Goal: Task Accomplishment & Management: Manage account settings

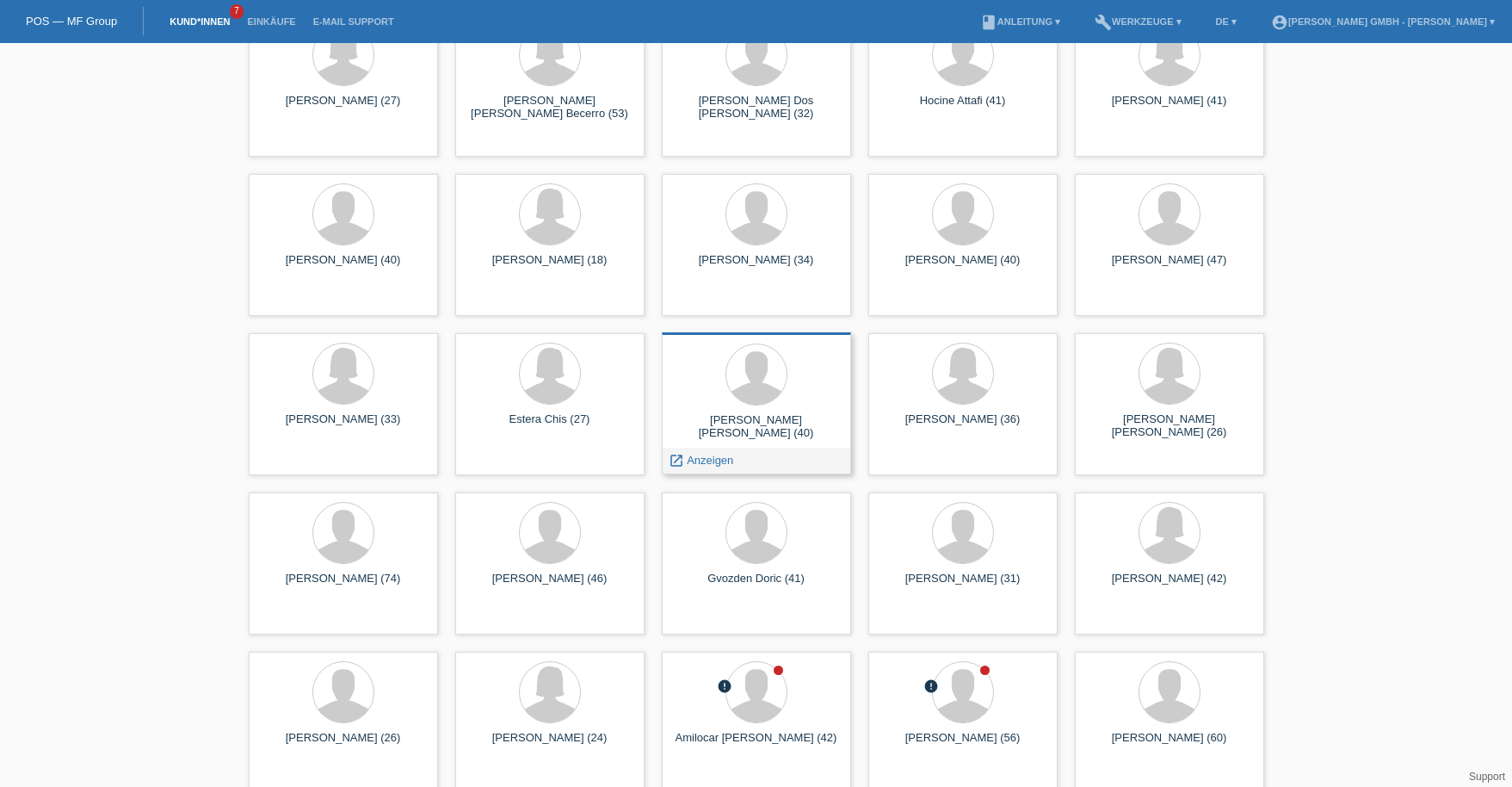
scroll to position [431, 0]
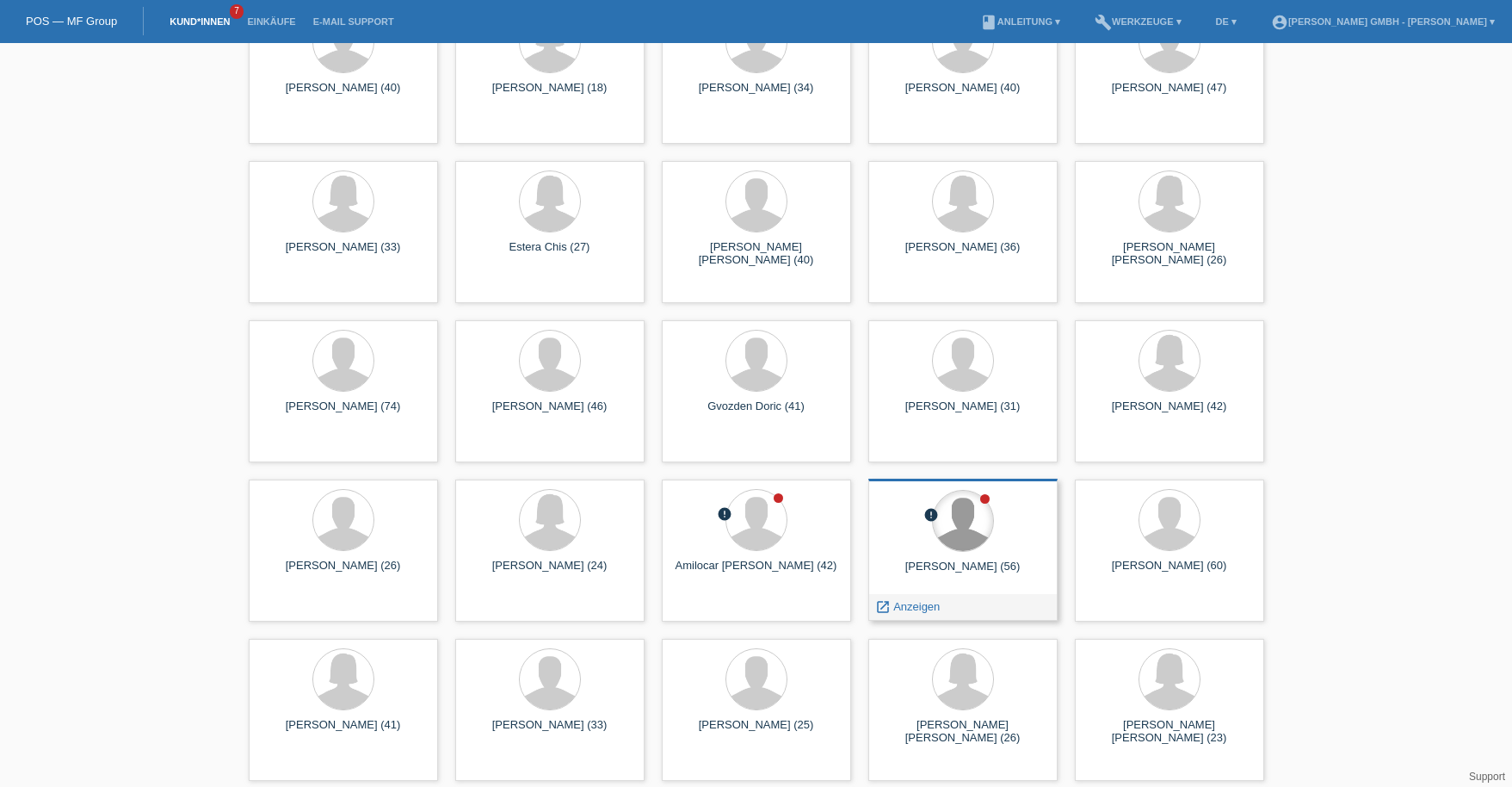
click at [992, 521] on div at bounding box center [963, 521] width 60 height 60
click at [920, 600] on span "Anzeigen" at bounding box center [916, 606] width 46 height 13
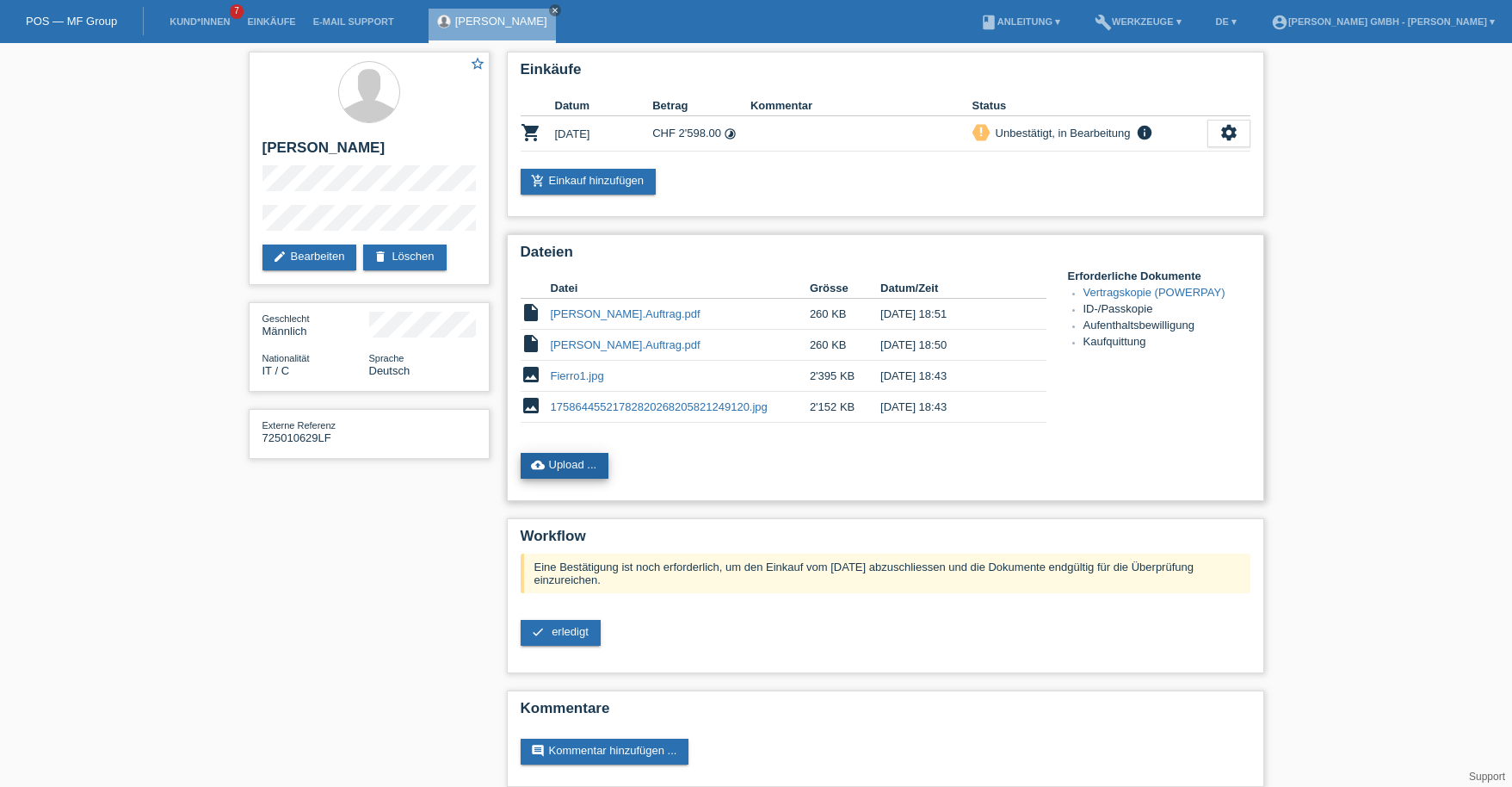
click at [594, 462] on link "cloud_upload Upload ..." at bounding box center [565, 466] width 89 height 26
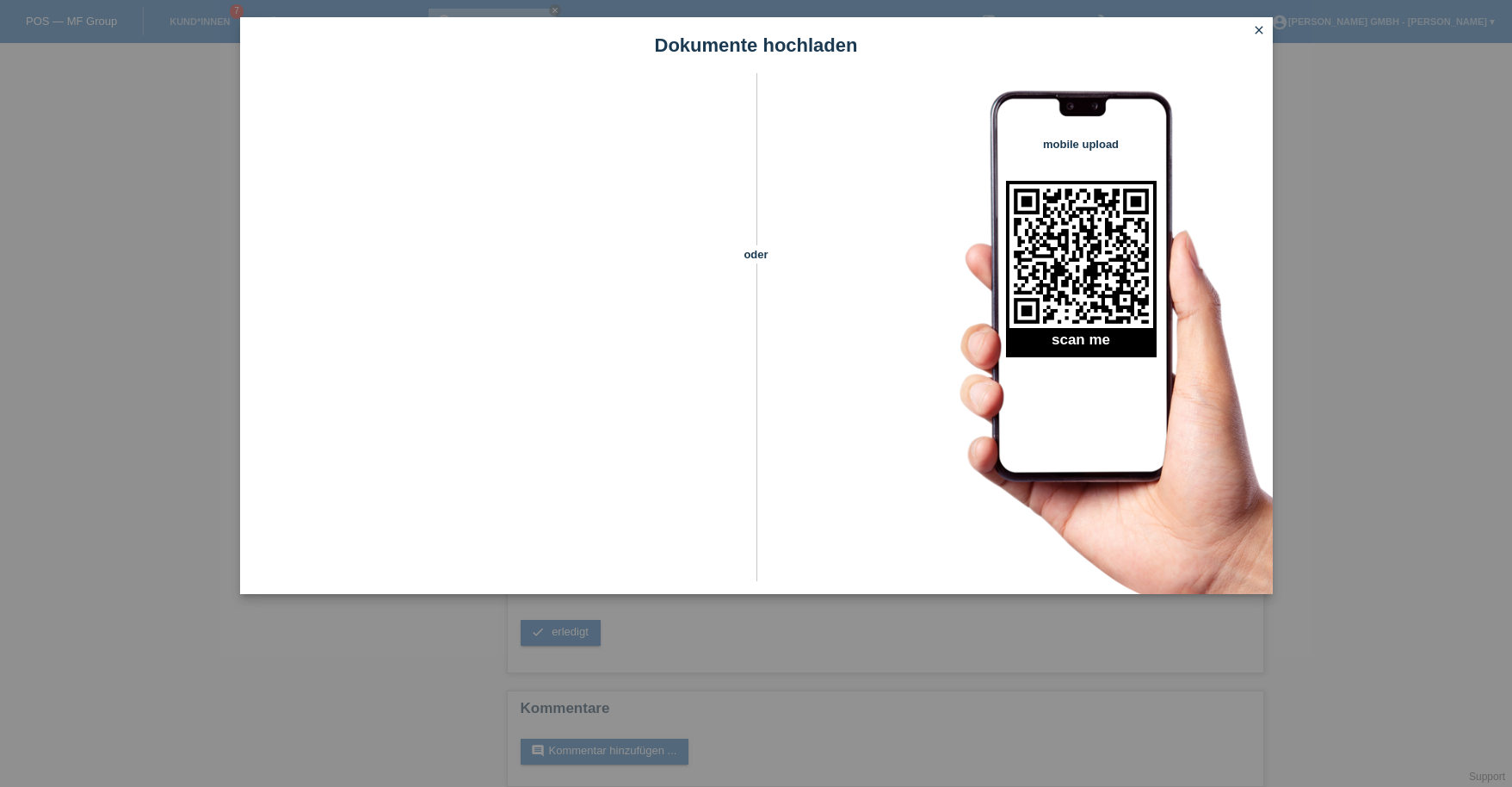
click at [1262, 31] on icon "close" at bounding box center [1259, 31] width 14 height 14
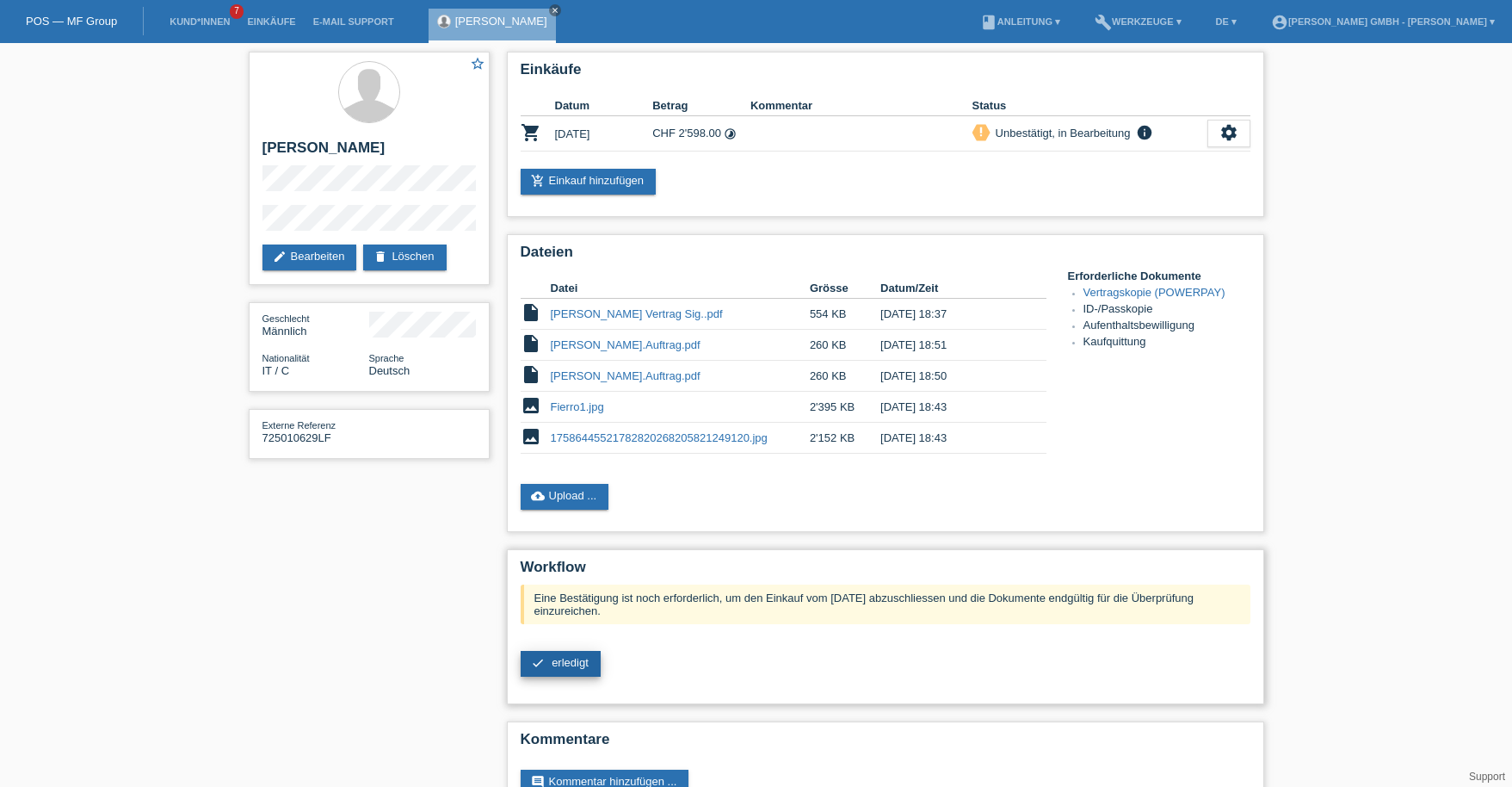
click at [578, 653] on link "check erledigt" at bounding box center [560, 664] width 80 height 26
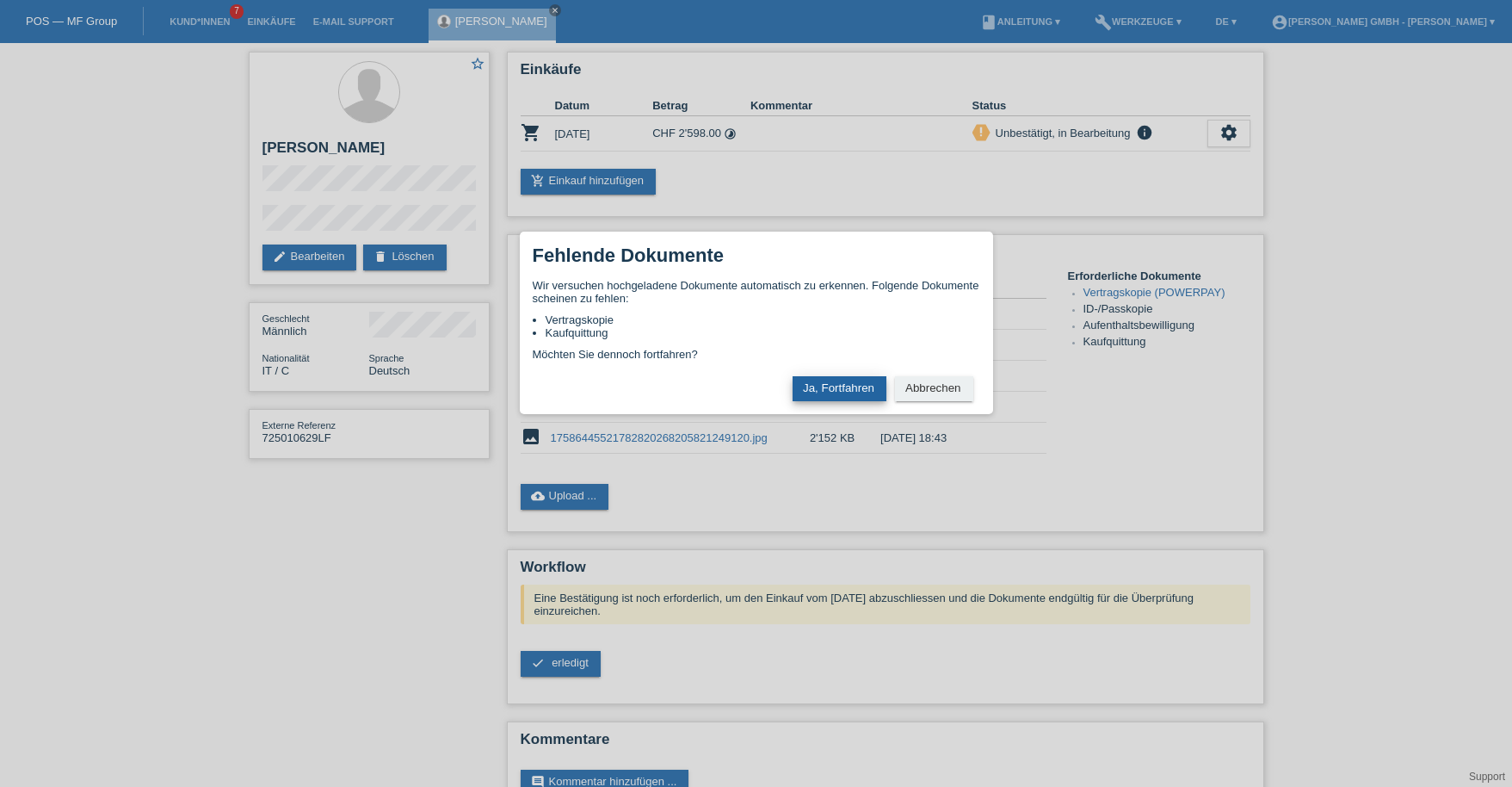
click at [819, 390] on button "Ja, Fortfahren" at bounding box center [839, 389] width 93 height 25
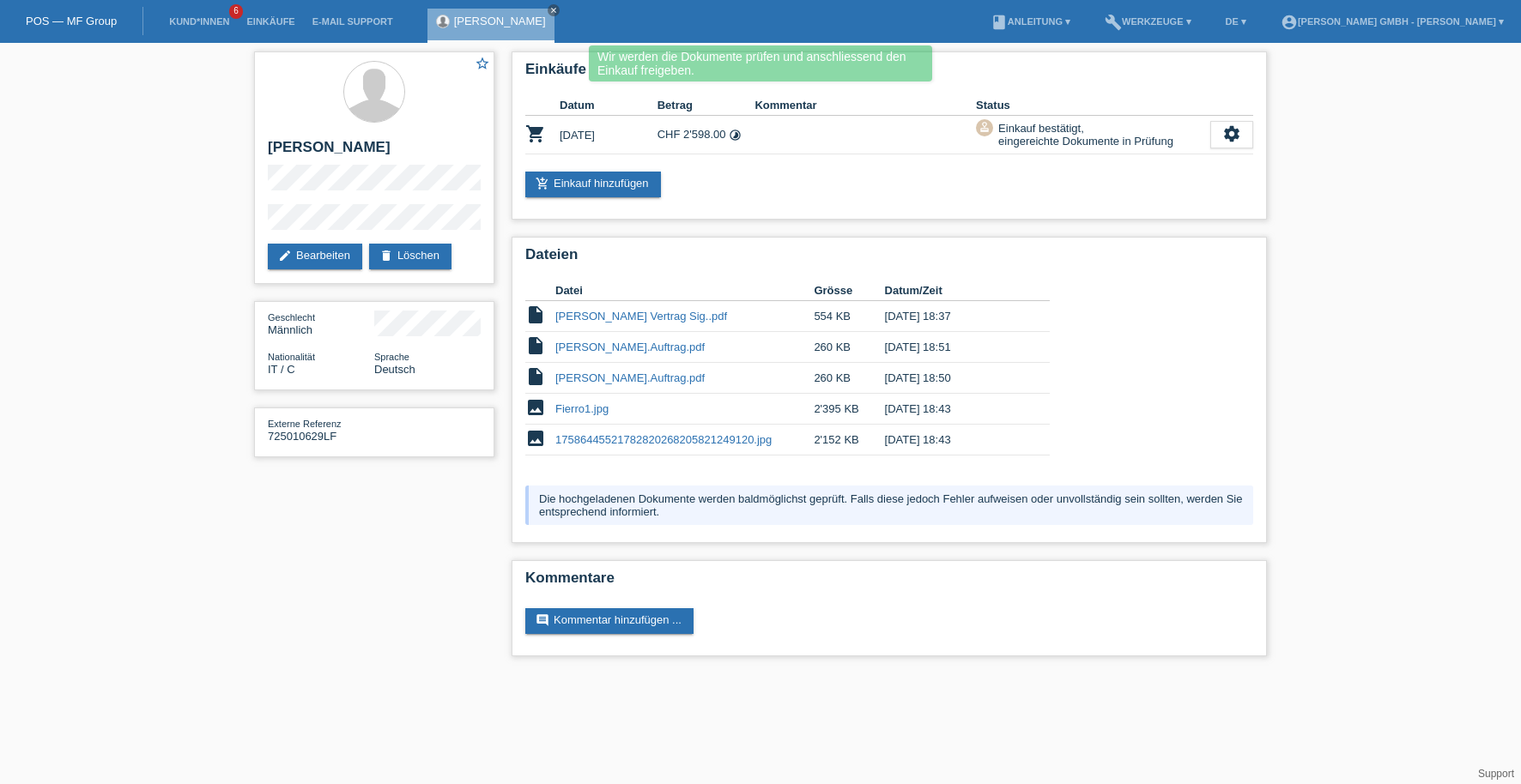
click at [421, 559] on div "star_border Lino Fierro edit Bearbeiten delete Löschen Geschlecht Männlich Nati…" at bounding box center [760, 358] width 1030 height 631
click at [549, 8] on icon "close" at bounding box center [554, 10] width 9 height 9
click at [199, 17] on link "Kund*innen" at bounding box center [199, 22] width 77 height 10
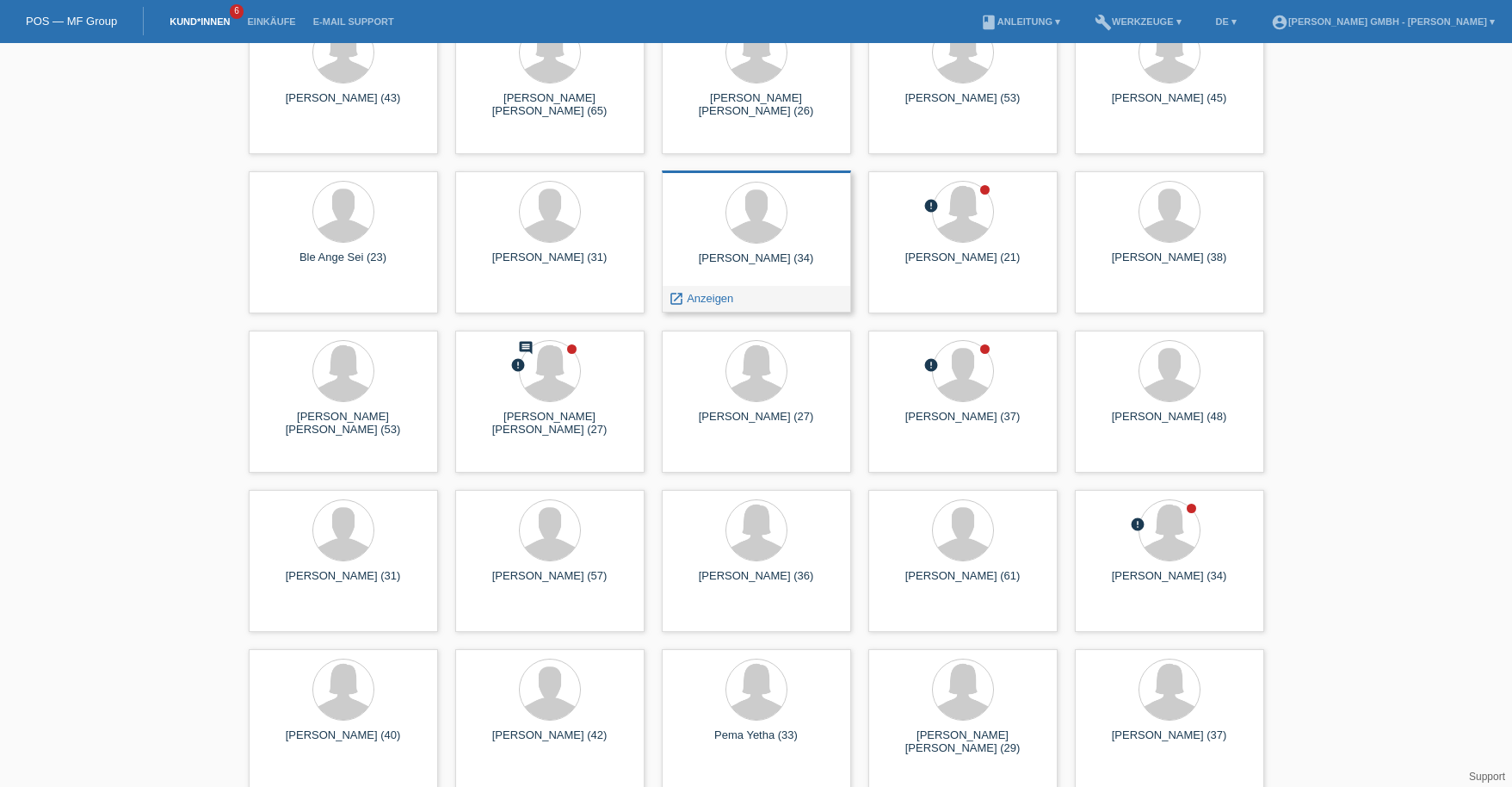
scroll to position [2503, 0]
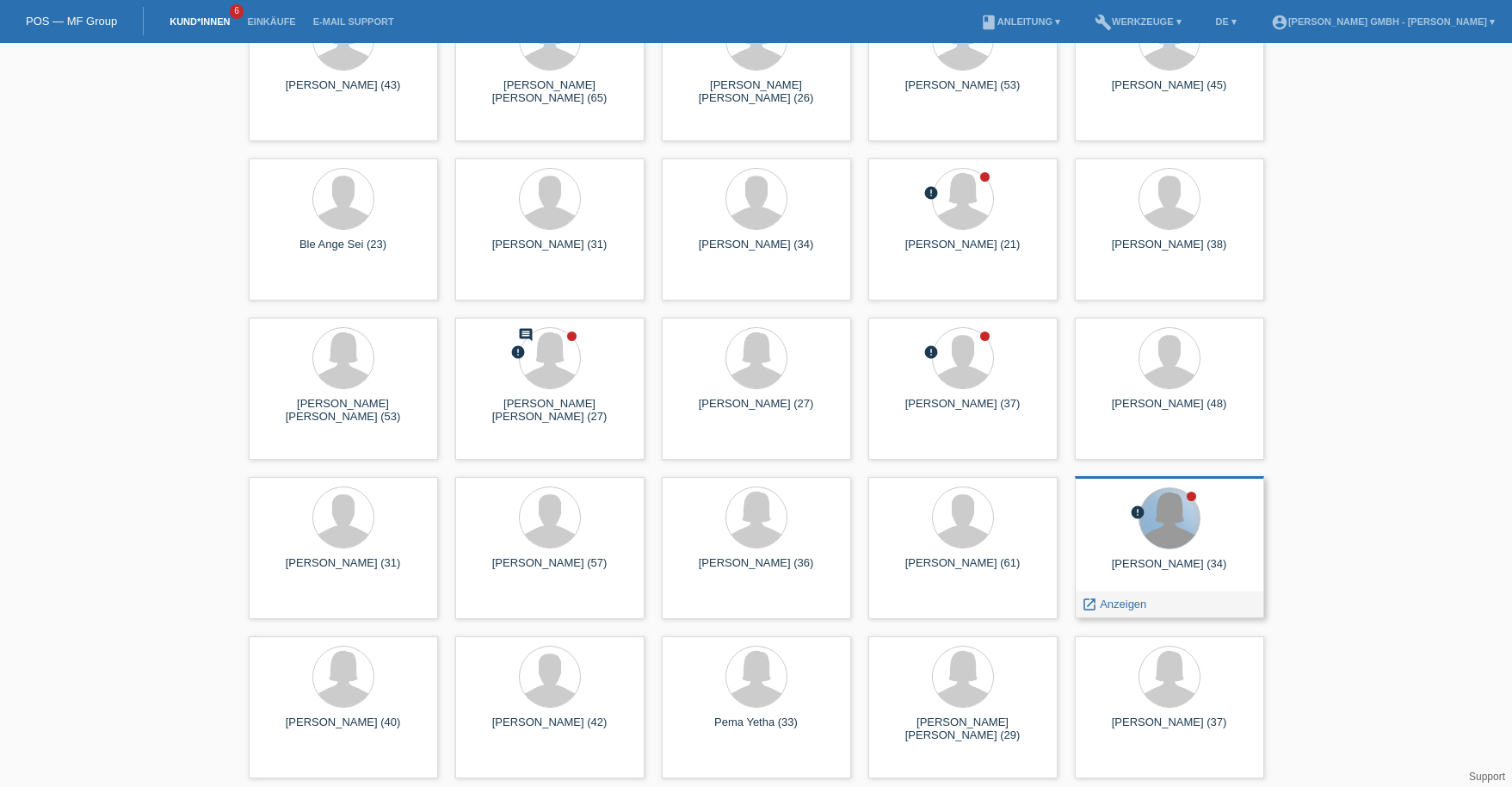
click at [1158, 519] on div at bounding box center [1169, 518] width 60 height 60
click at [1117, 607] on span "Anzeigen" at bounding box center [1123, 604] width 46 height 13
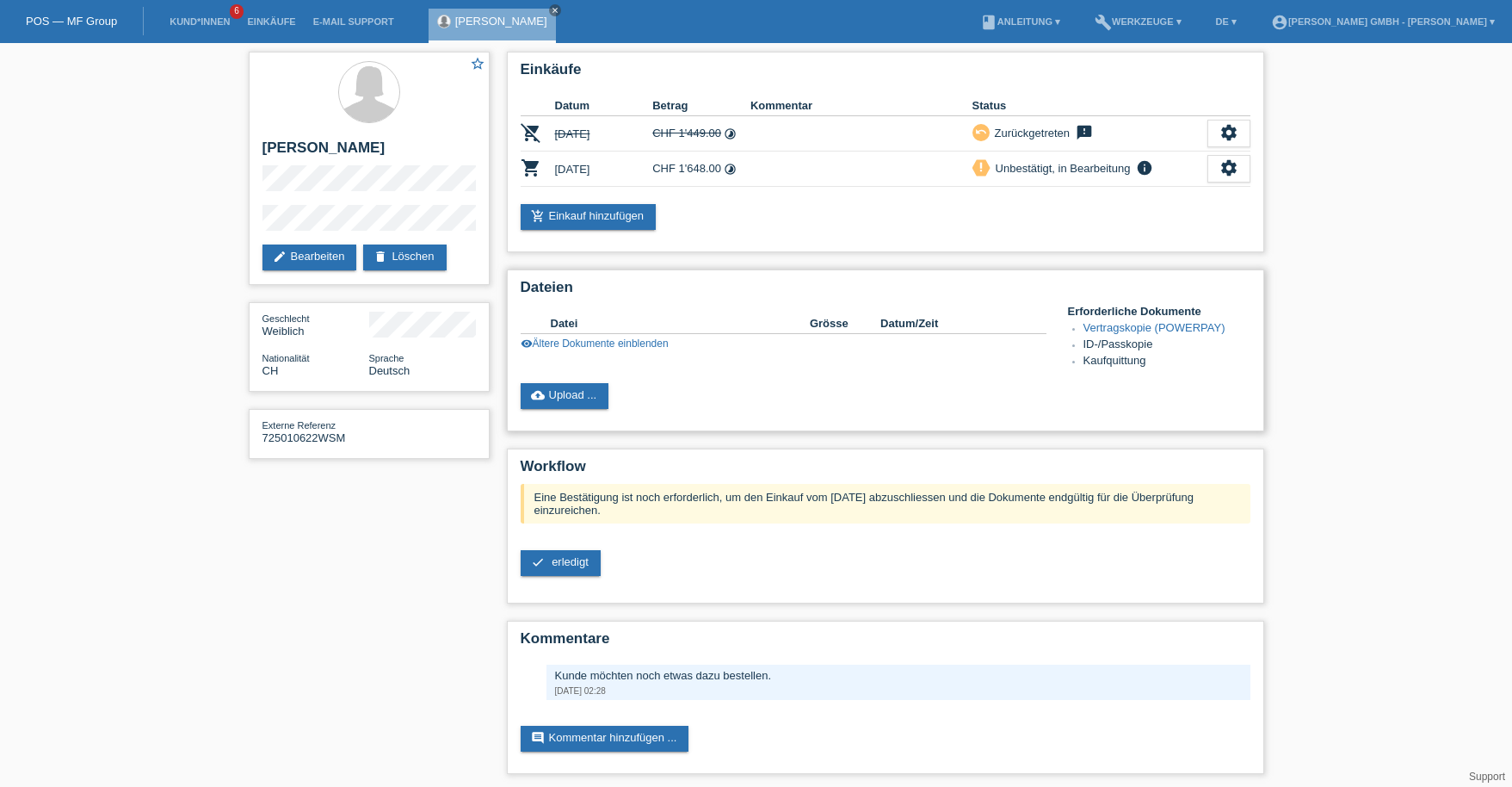
click at [581, 342] on link "visibility Ältere Dokumente einblenden" at bounding box center [594, 343] width 148 height 12
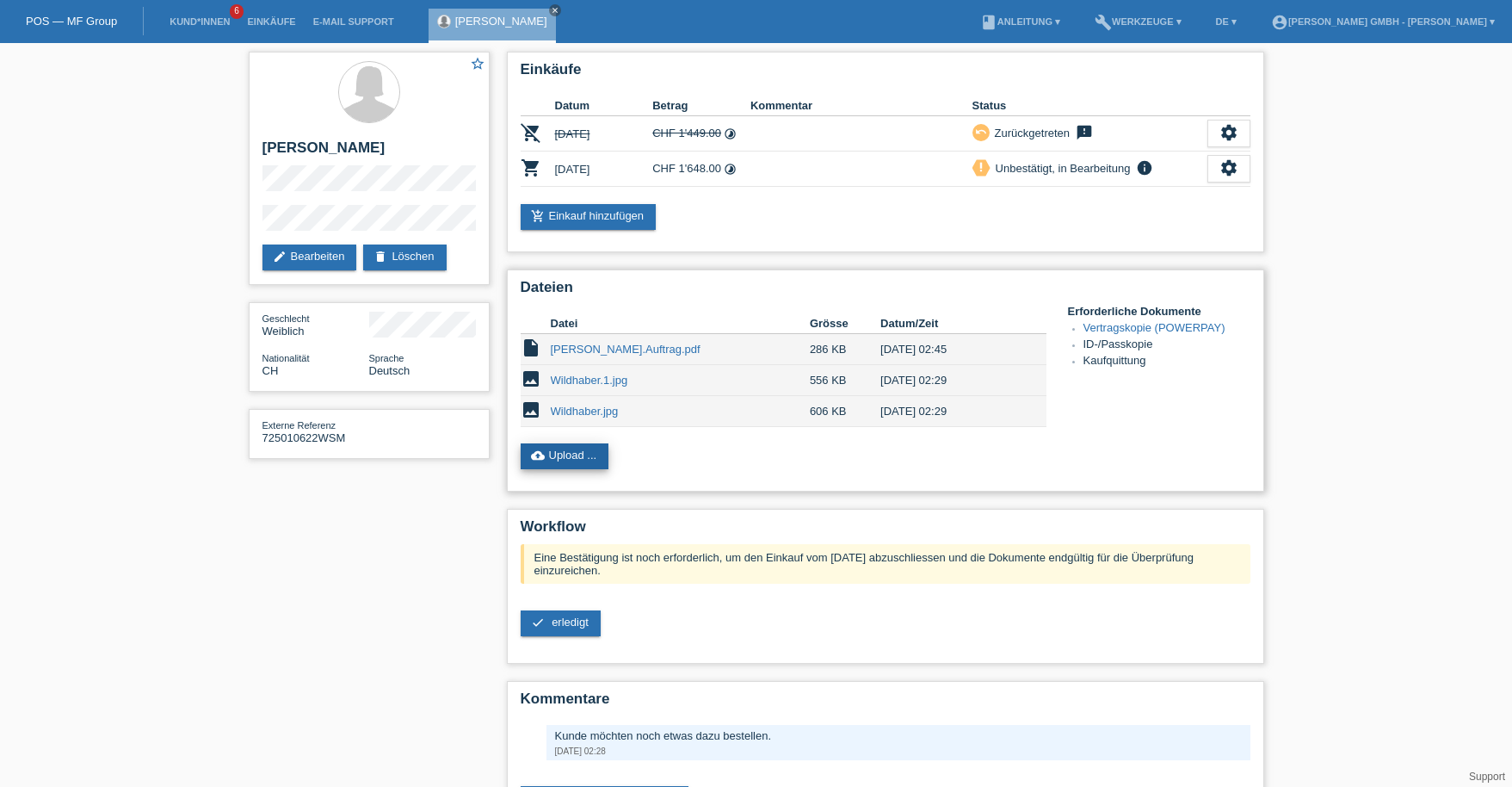
click at [564, 449] on link "cloud_upload Upload ..." at bounding box center [565, 457] width 89 height 26
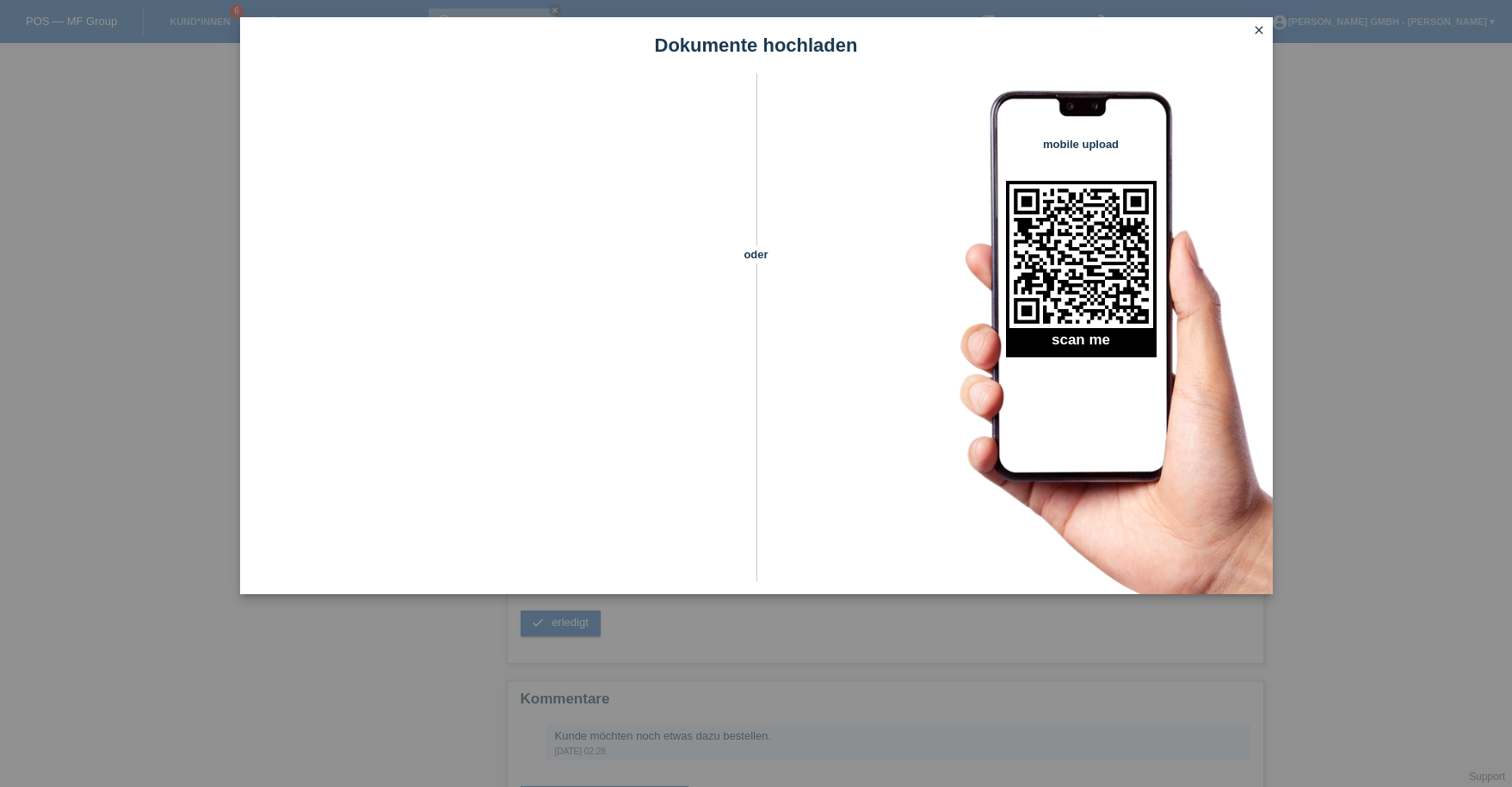
click at [1254, 32] on icon "close" at bounding box center [1259, 31] width 14 height 14
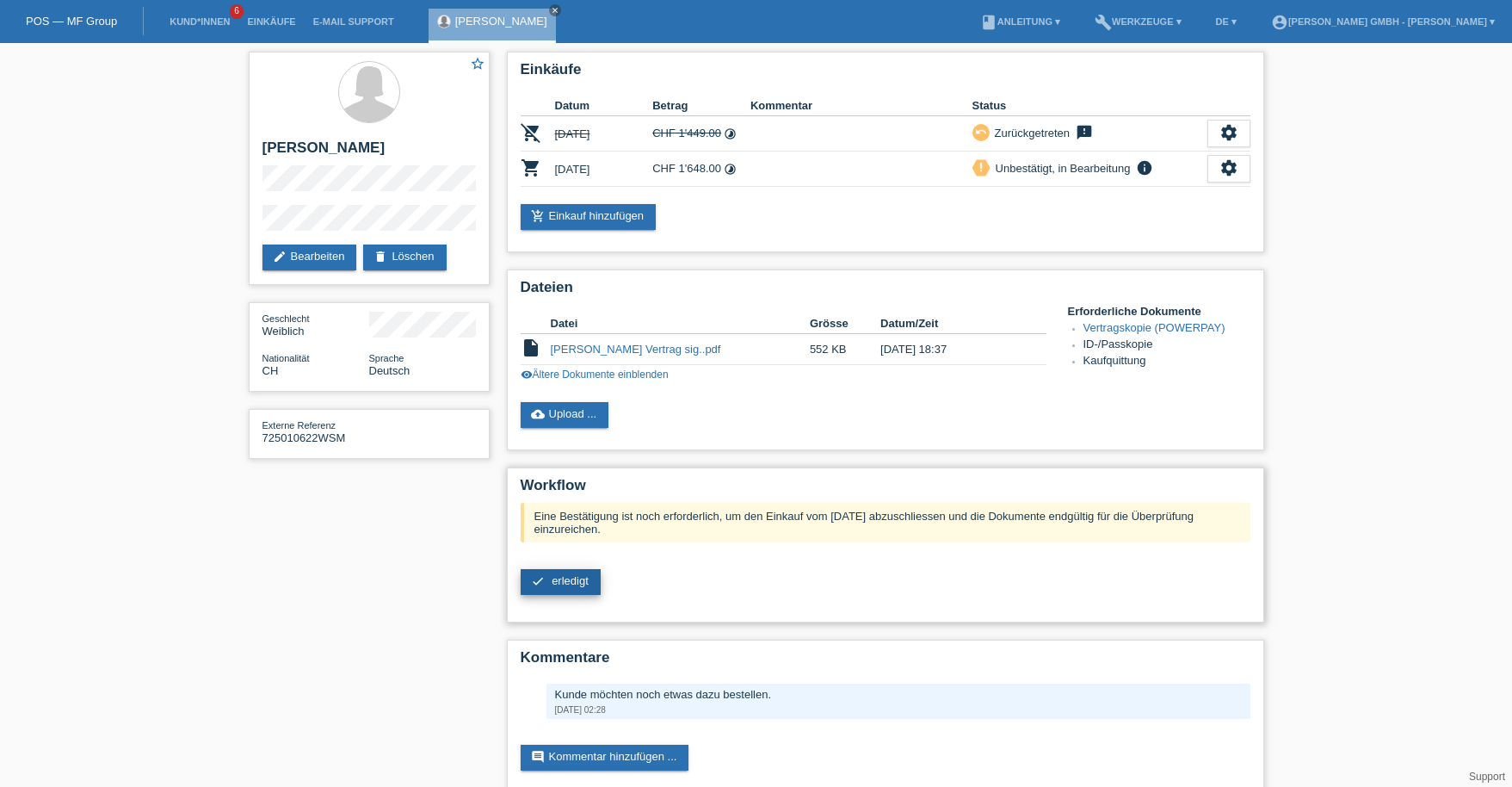
click at [588, 579] on link "check erledigt" at bounding box center [560, 583] width 80 height 26
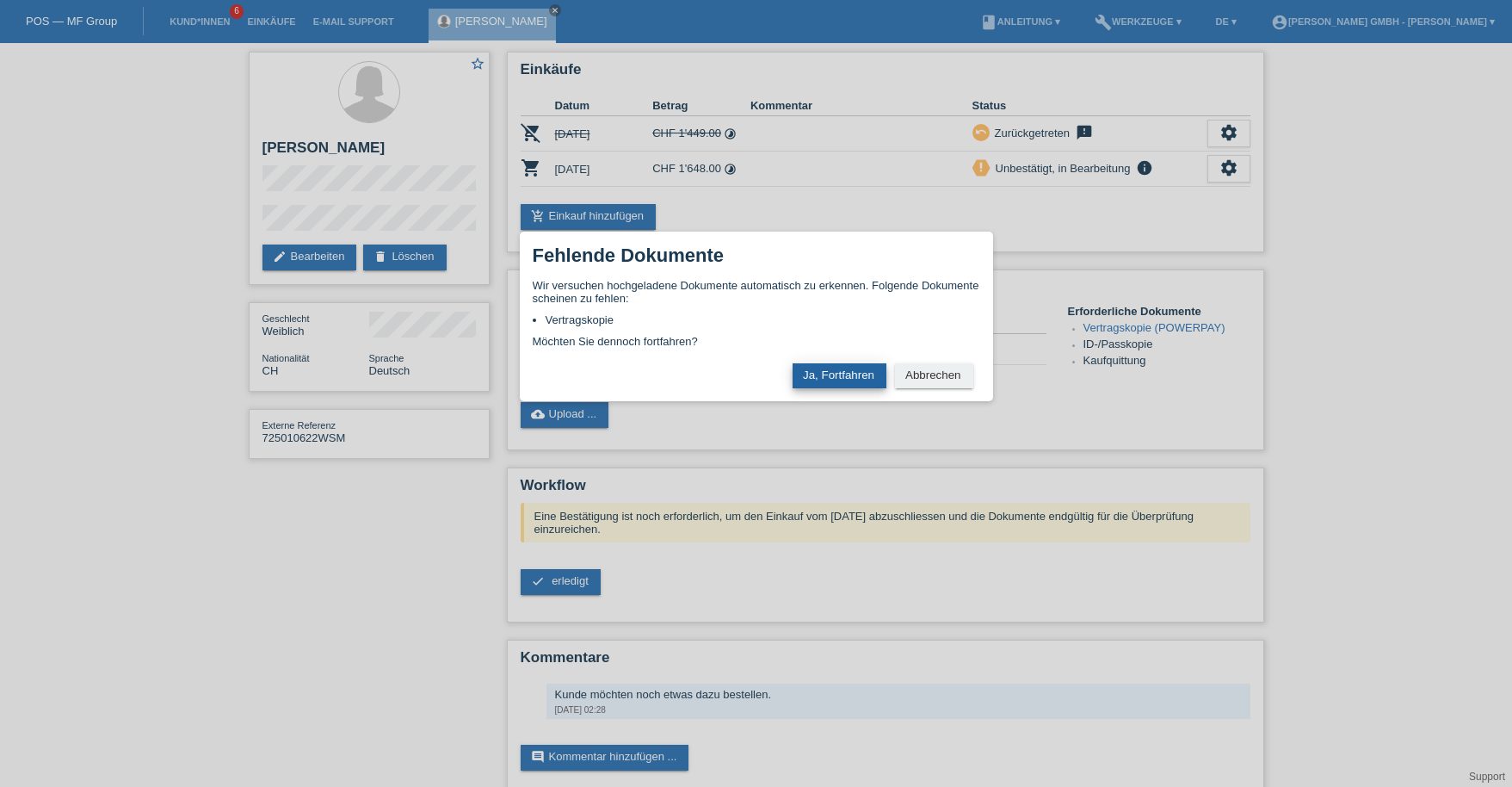
click at [847, 368] on button "Ja, Fortfahren" at bounding box center [839, 376] width 93 height 25
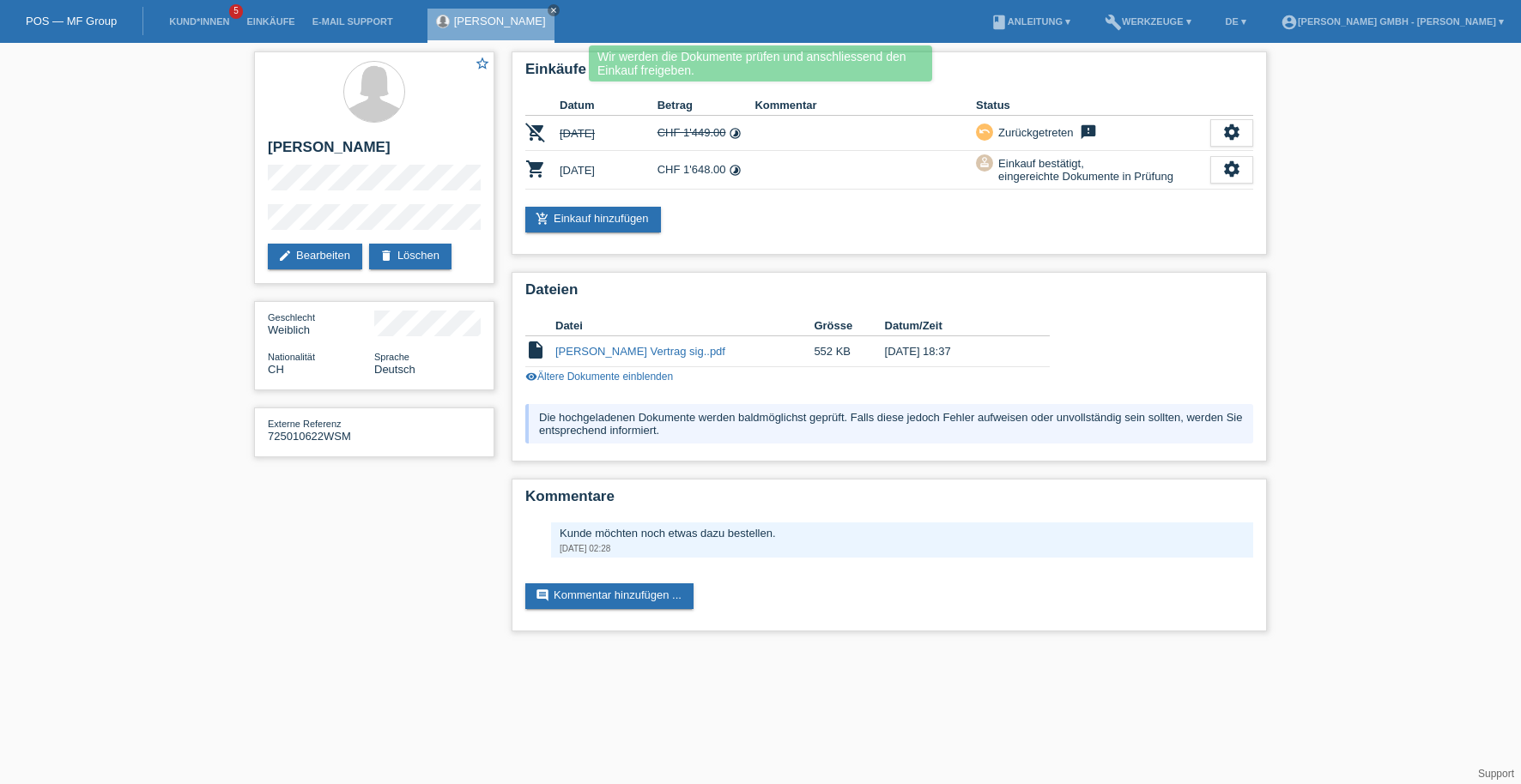
click at [1335, 294] on div "star_border [PERSON_NAME] edit Bearbeiten delete Löschen Geschlecht Weiblich Na…" at bounding box center [760, 345] width 1521 height 606
click at [558, 6] on icon "close" at bounding box center [554, 10] width 9 height 9
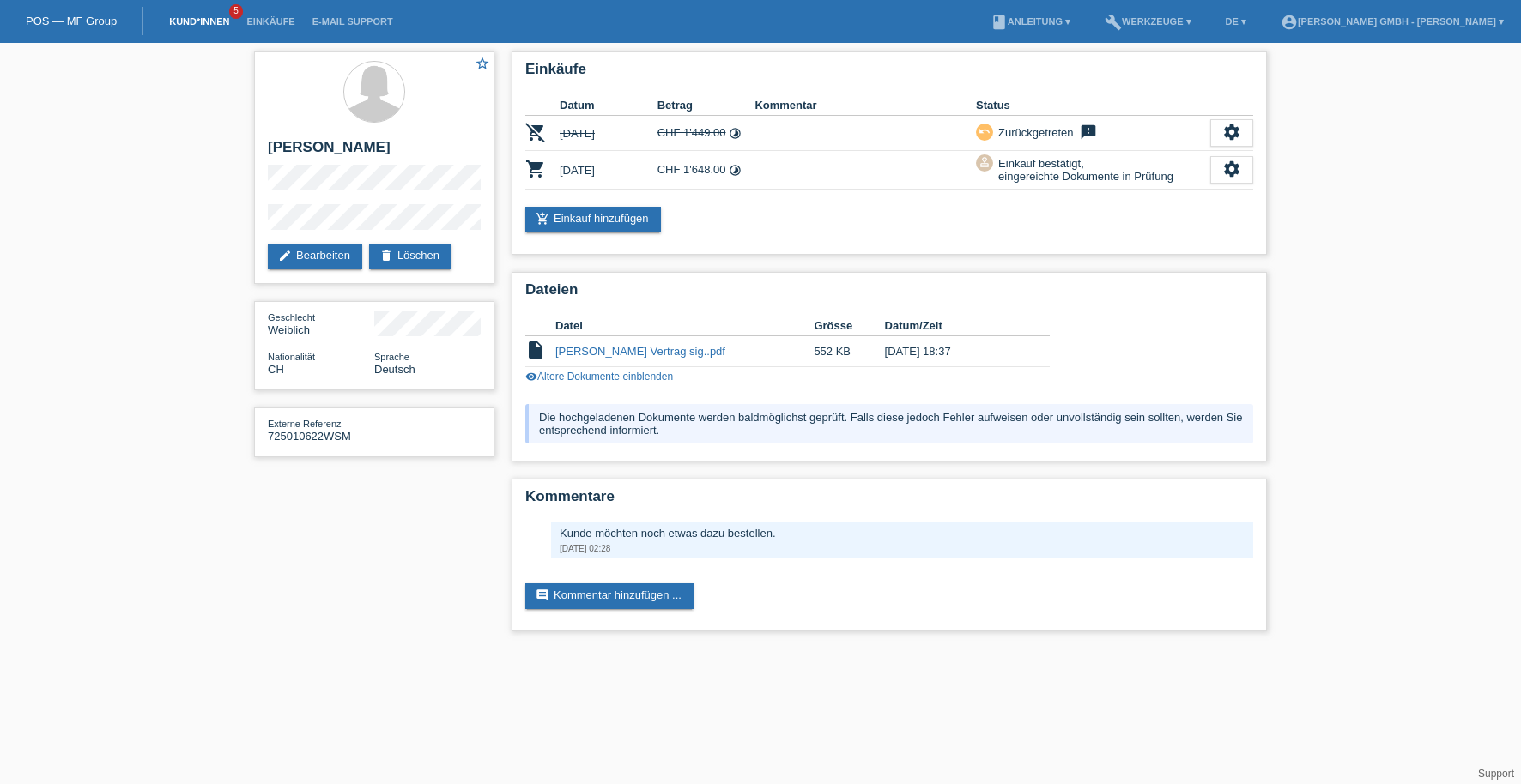
click at [197, 18] on link "Kund*innen" at bounding box center [199, 22] width 77 height 10
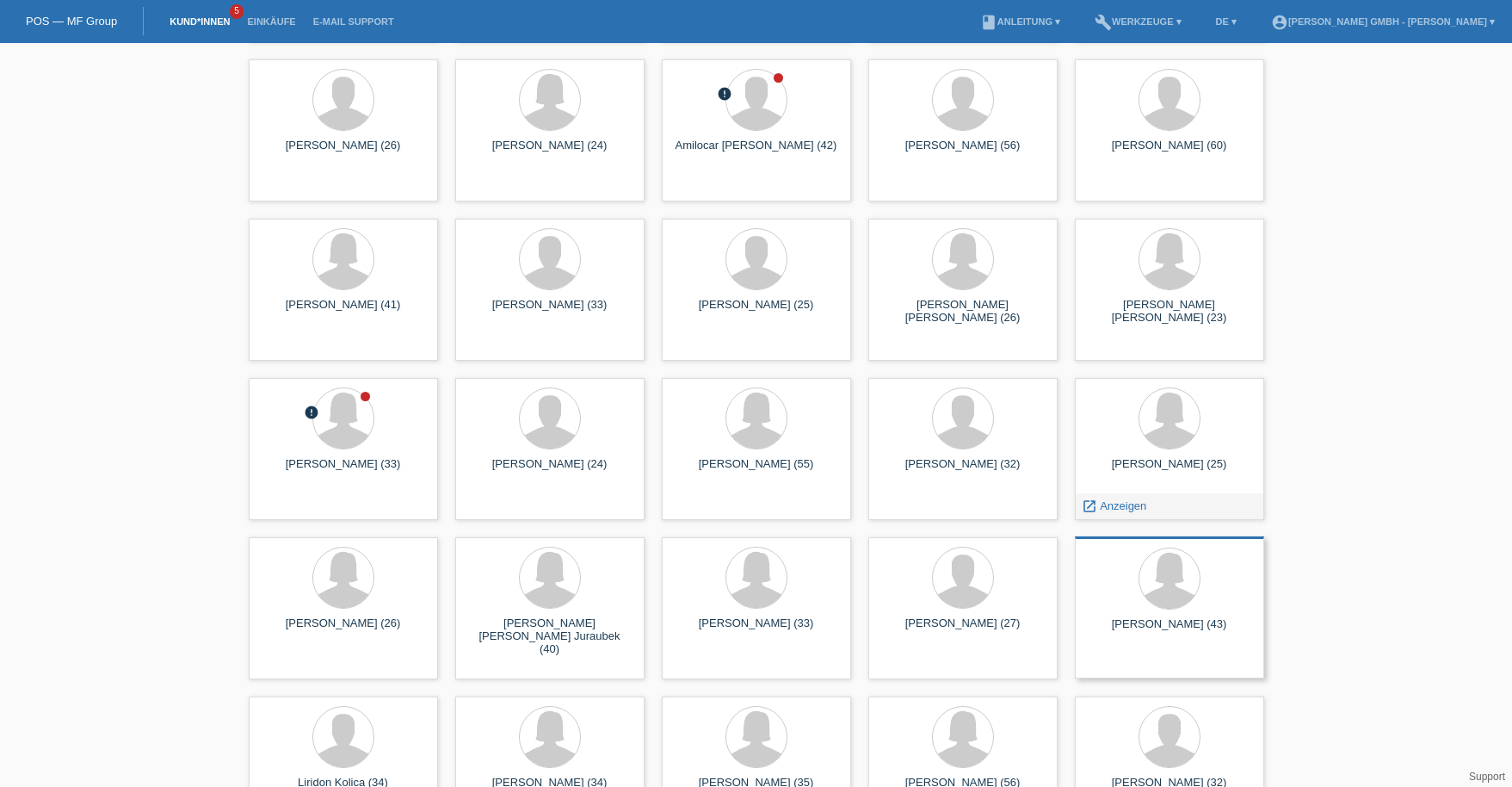
scroll to position [695, 0]
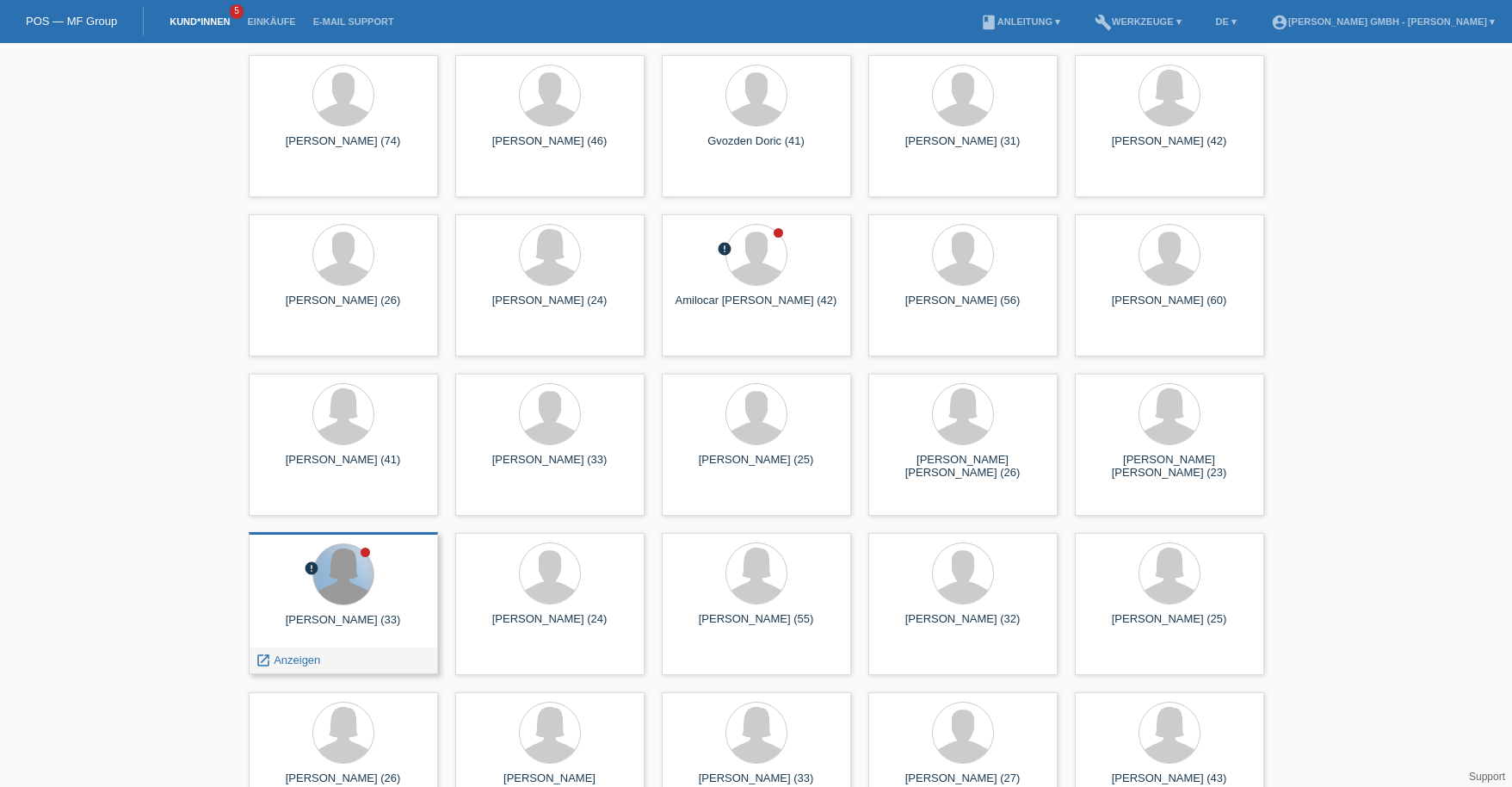
click at [331, 563] on div at bounding box center [343, 574] width 60 height 60
click at [295, 661] on span "Anzeigen" at bounding box center [296, 659] width 46 height 13
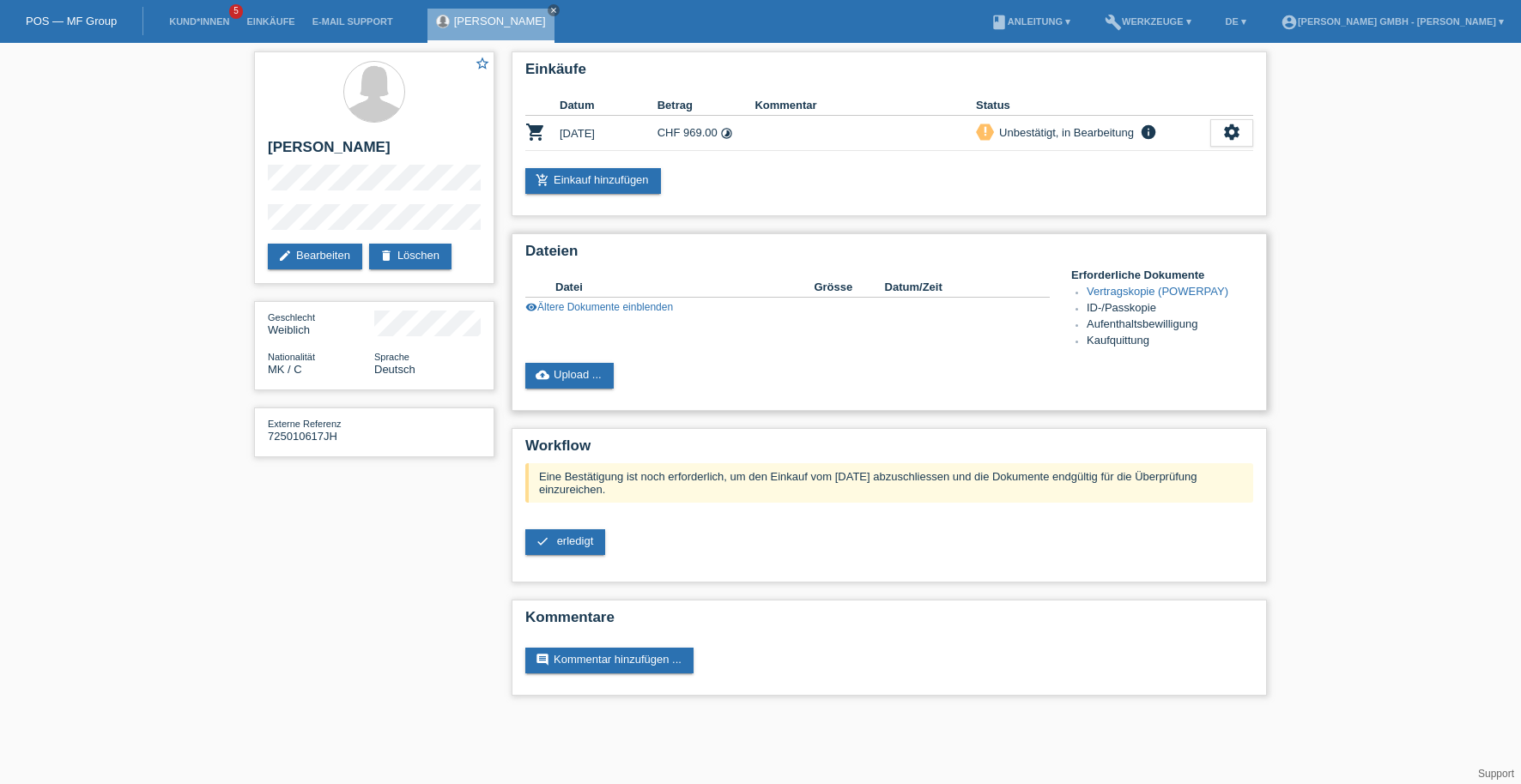
click at [572, 308] on link "visibility Ältere Dokumente einblenden" at bounding box center [599, 307] width 148 height 12
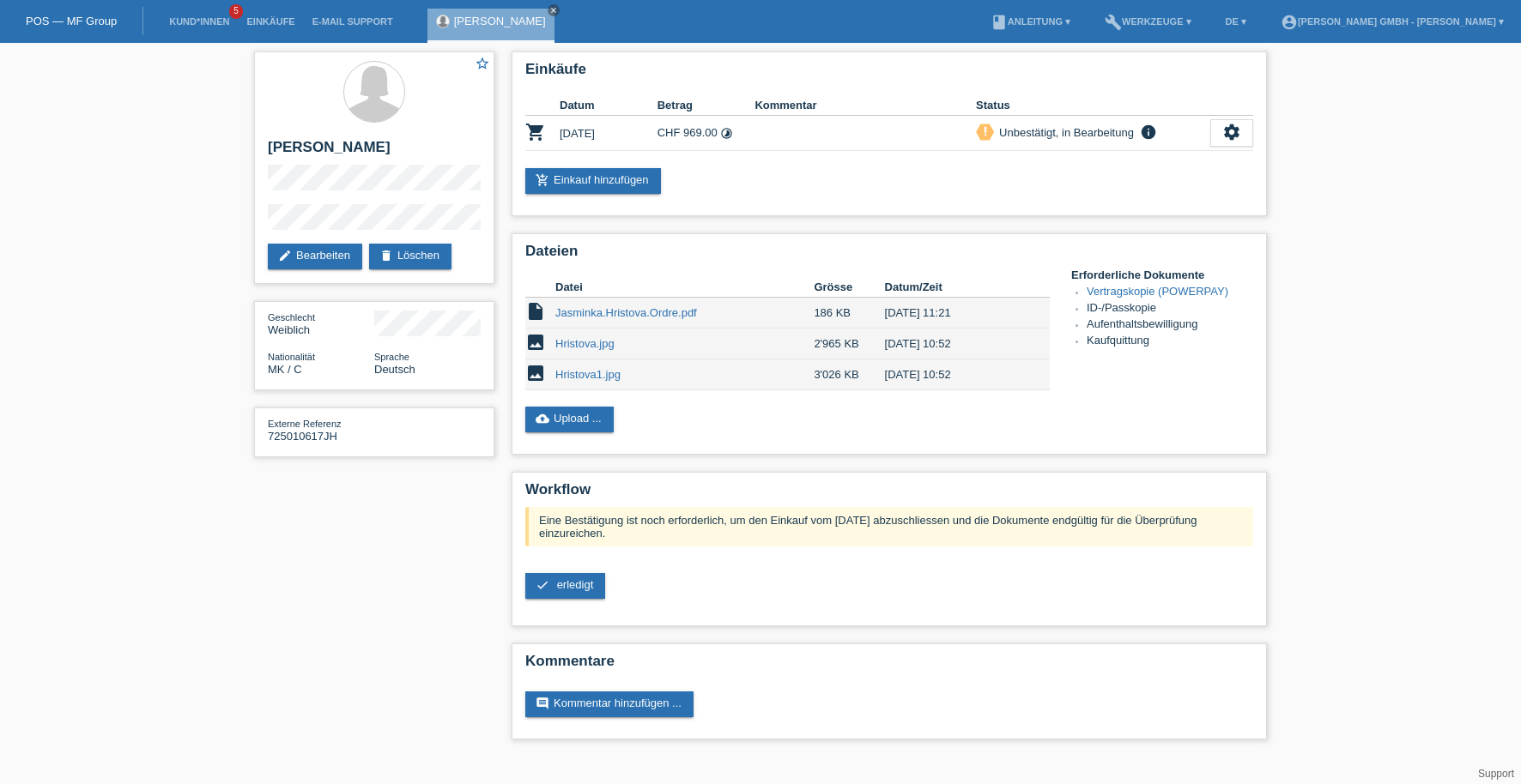
click at [339, 580] on div "star_border Jasminka Hristova edit Bearbeiten delete Löschen Geschlecht Weiblic…" at bounding box center [760, 399] width 1030 height 714
click at [1416, 215] on div "star_border Jasminka Hristova edit Bearbeiten delete Löschen Geschlecht Weiblic…" at bounding box center [760, 399] width 1521 height 714
click at [179, 201] on div "star_border Jasminka Hristova edit Bearbeiten delete Löschen Geschlecht Weiblic…" at bounding box center [760, 399] width 1521 height 714
click at [209, 21] on link "Kund*innen" at bounding box center [199, 22] width 77 height 10
